Goal: Information Seeking & Learning: Find specific fact

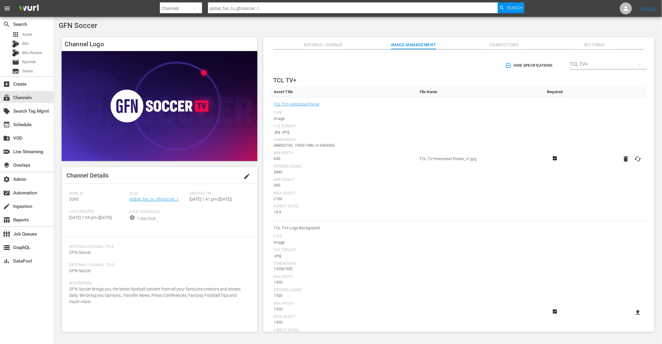
scroll to position [135, 0]
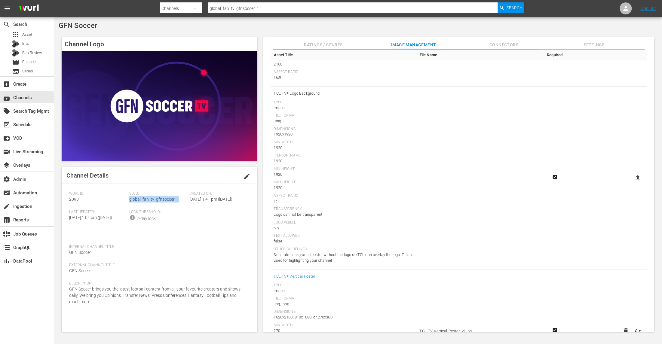
drag, startPoint x: 179, startPoint y: 199, endPoint x: 129, endPoint y: 201, distance: 50.2
click at [129, 201] on div "Slug: global_fan_tv_gfnsoccer_1" at bounding box center [159, 201] width 60 height 18
copy link "global_fan_tv_gfnsoccer_1"
drag, startPoint x: 83, startPoint y: 200, endPoint x: 64, endPoint y: 200, distance: 18.6
click at [64, 200] on div "Channel Details edit [PERSON_NAME] ID: 2093 Slug: global_fan_tv_gfnsoccer_1 Cre…" at bounding box center [160, 249] width 196 height 165
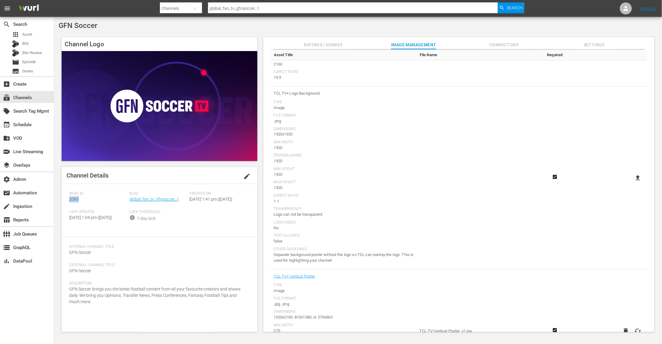
copy span "2093"
click at [332, 44] on span "Ratings / Genres" at bounding box center [323, 45] width 45 height 8
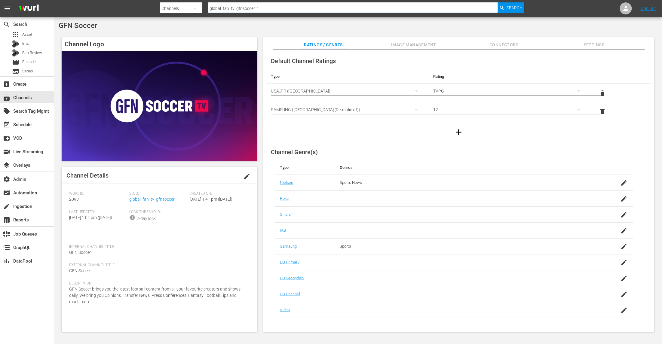
drag, startPoint x: 266, startPoint y: 10, endPoint x: 131, endPoint y: -6, distance: 136.5
click at [131, 0] on html "menu Search By Channels Search ID, Title, Description, Keywords, or Category gl…" at bounding box center [331, 172] width 662 height 344
type input "global fan"
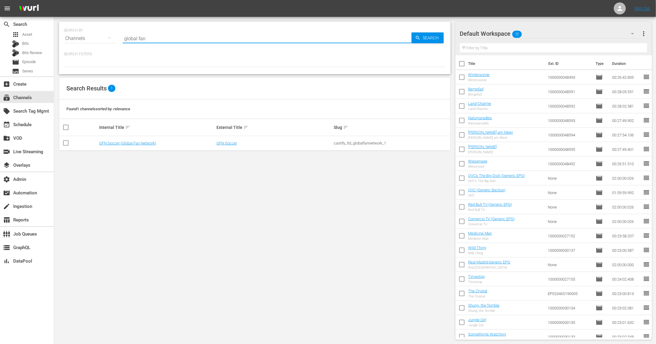
drag, startPoint x: 155, startPoint y: 41, endPoint x: 103, endPoint y: 38, distance: 52.4
click at [102, 40] on div "SEARCH BY Search By Channels Search ID, Title, Description, Keywords, or Catego…" at bounding box center [255, 35] width 382 height 22
type input "c"
type input "f"
type input "gfn"
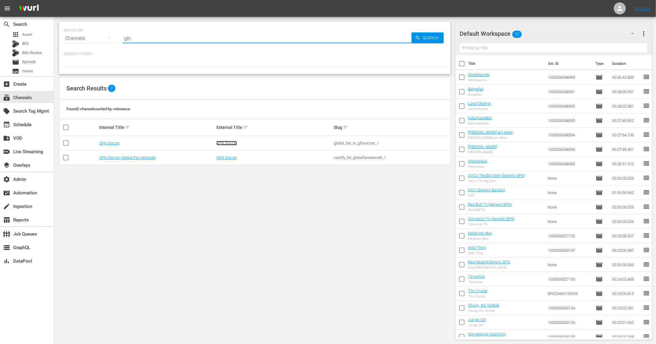
click at [226, 143] on link "GFN Soccer" at bounding box center [227, 143] width 20 height 5
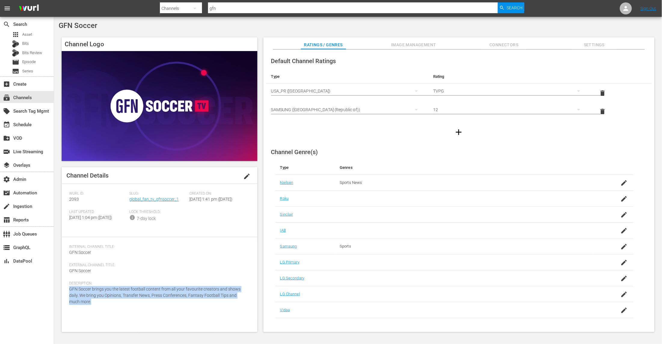
drag, startPoint x: 79, startPoint y: 315, endPoint x: 64, endPoint y: 301, distance: 20.9
click at [64, 301] on div "Channel Details edit [PERSON_NAME] ID: 2093 Slug: global_fan_tv_gfnsoccer_1 Cre…" at bounding box center [160, 249] width 196 height 165
copy span "GFN Soccer brings you the latest football content from all your favourite creat…"
click at [513, 9] on span "Search" at bounding box center [515, 7] width 16 height 11
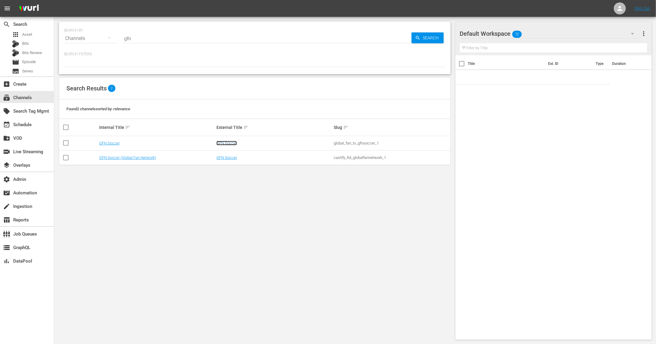
click at [228, 143] on link "GFN Soccer" at bounding box center [227, 143] width 20 height 5
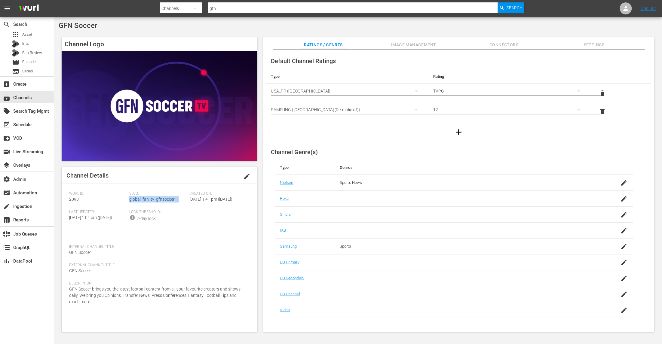
drag, startPoint x: 181, startPoint y: 200, endPoint x: 129, endPoint y: 201, distance: 51.7
click at [129, 201] on div "Slug: global_fan_tv_gfnsoccer_1" at bounding box center [159, 201] width 60 height 18
copy link "global_fan_tv_gfnsoccer_1"
drag, startPoint x: 70, startPoint y: 199, endPoint x: 64, endPoint y: 199, distance: 5.4
click at [64, 199] on div "Channel Details edit [PERSON_NAME] ID: 2093 Slug: global_fan_tv_gfnsoccer_1 Cre…" at bounding box center [160, 249] width 196 height 165
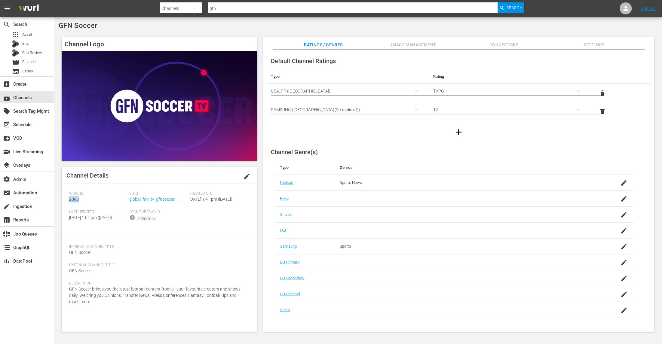
copy span "2093"
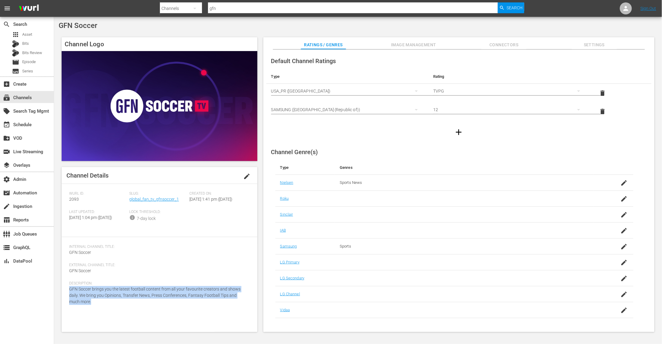
drag, startPoint x: 86, startPoint y: 316, endPoint x: 69, endPoint y: 301, distance: 22.4
click at [69, 301] on div "Description: GFN Soccer brings you the latest football content from all your fa…" at bounding box center [159, 296] width 181 height 31
copy span "GFN Soccer brings you the latest football content from all your favourite creat…"
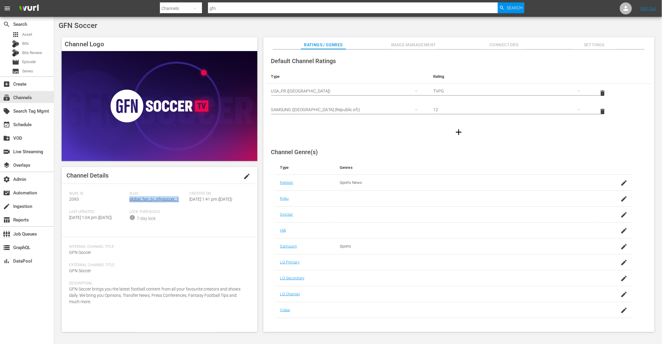
drag, startPoint x: 180, startPoint y: 201, endPoint x: 130, endPoint y: 201, distance: 49.6
click at [130, 201] on div "Slug: global_fan_tv_gfnsoccer_1" at bounding box center [159, 201] width 60 height 18
copy link "global_fan_tv_gfnsoccer_1"
drag, startPoint x: 80, startPoint y: 202, endPoint x: 68, endPoint y: 201, distance: 12.3
click at [68, 201] on div "Channel Details edit [PERSON_NAME] ID: 2093 Slug: global_fan_tv_gfnsoccer_1 Cre…" at bounding box center [160, 249] width 196 height 165
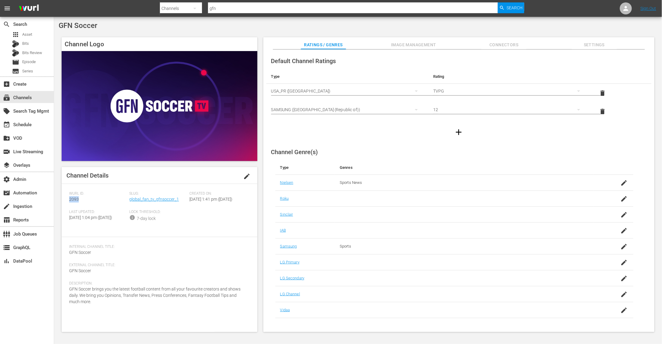
copy span "2093"
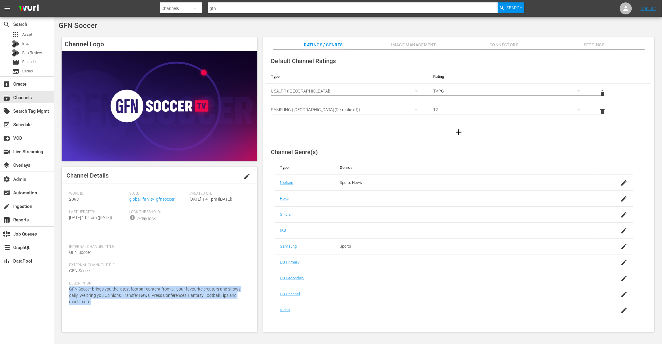
drag, startPoint x: 100, startPoint y: 316, endPoint x: 68, endPoint y: 303, distance: 34.6
click at [68, 303] on div "Channel Details edit [PERSON_NAME] ID: 2093 Slug: global_fan_tv_gfnsoccer_1 Cre…" at bounding box center [160, 249] width 196 height 165
copy span "GFN Soccer brings you the latest football content from all your favourite creat…"
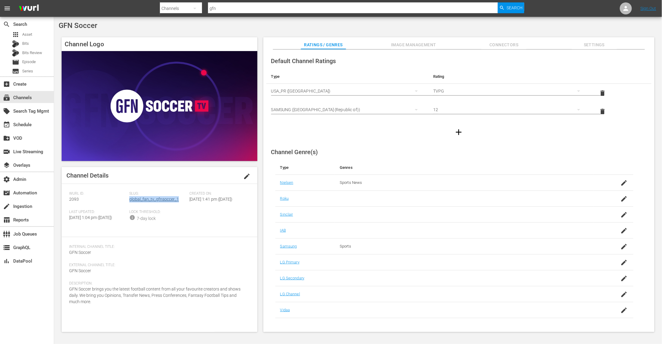
drag, startPoint x: 183, startPoint y: 200, endPoint x: 129, endPoint y: 201, distance: 53.2
click at [129, 201] on div "Slug: global_fan_tv_gfnsoccer_1" at bounding box center [159, 201] width 60 height 18
copy link "global_fan_tv_gfnsoccer_1"
drag, startPoint x: 80, startPoint y: 201, endPoint x: 63, endPoint y: 200, distance: 17.8
click at [63, 200] on div "Channel Details edit [PERSON_NAME] ID: 2093 Slug: global_fan_tv_gfnsoccer_1 Cre…" at bounding box center [160, 249] width 196 height 165
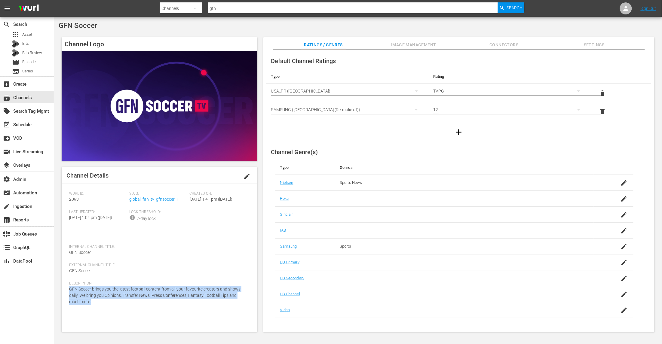
drag, startPoint x: 92, startPoint y: 315, endPoint x: 69, endPoint y: 301, distance: 26.8
click at [69, 301] on div "Description: GFN Soccer brings you the latest football content from all your fa…" at bounding box center [159, 296] width 181 height 31
